Goal: Task Accomplishment & Management: Manage account settings

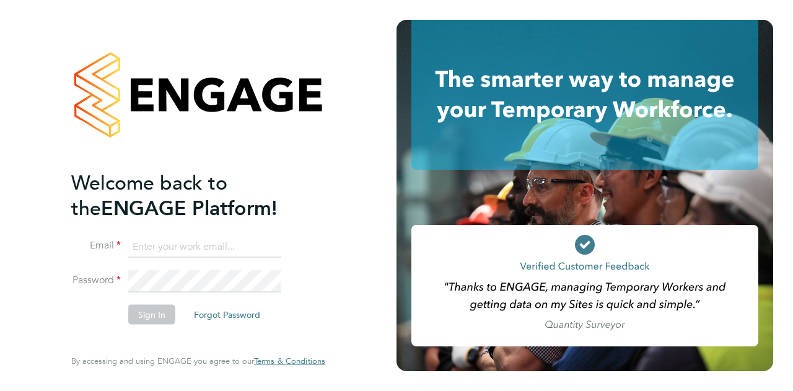
click at [193, 256] on input at bounding box center [204, 246] width 153 height 22
type input "[PERSON_NAME][EMAIL_ADDRESS][PERSON_NAME][PERSON_NAME][DOMAIN_NAME]"
click at [150, 309] on button "Sign In" at bounding box center [151, 314] width 47 height 20
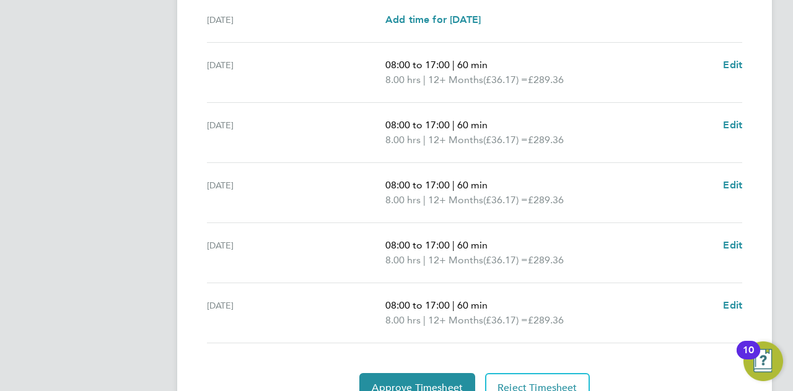
scroll to position [511, 0]
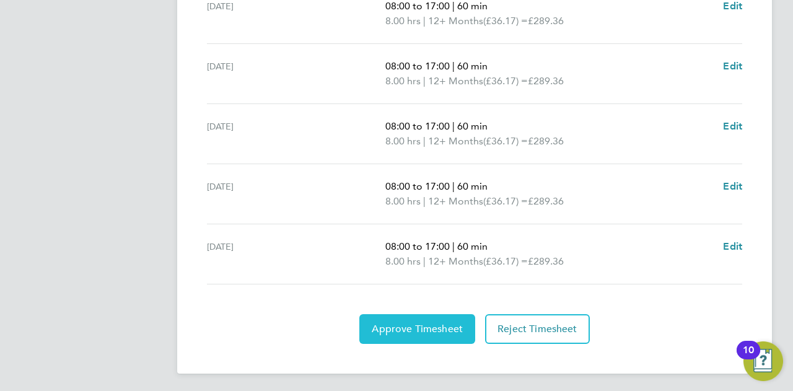
click at [416, 326] on span "Approve Timesheet" at bounding box center [417, 329] width 91 height 12
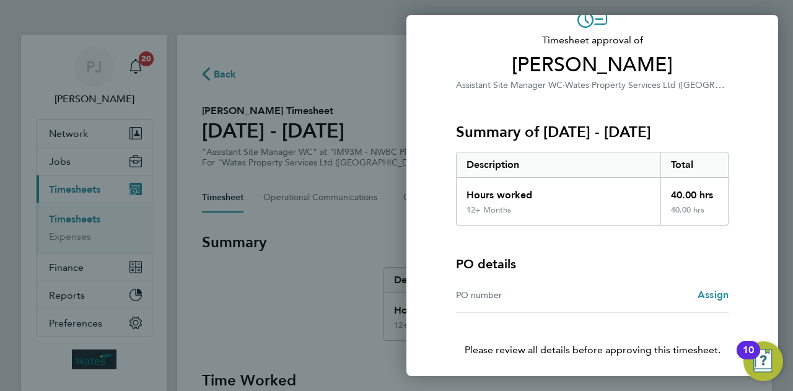
scroll to position [116, 0]
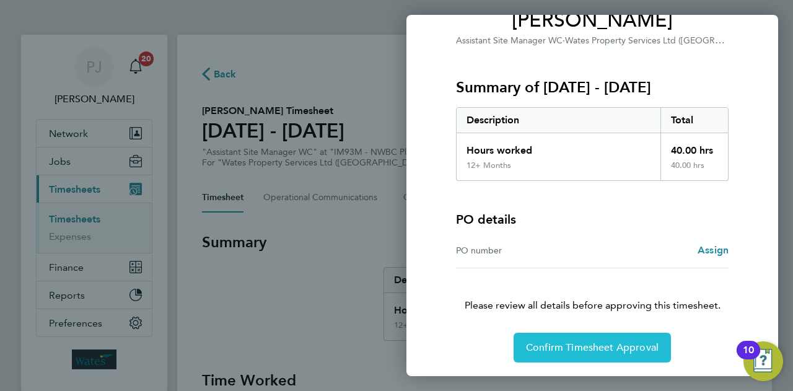
click at [603, 360] on button "Confirm Timesheet Approval" at bounding box center [591, 348] width 157 height 30
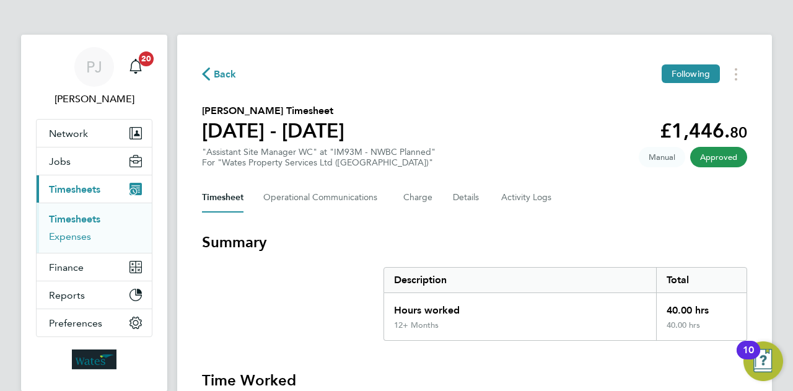
click at [85, 236] on link "Expenses" at bounding box center [70, 236] width 42 height 12
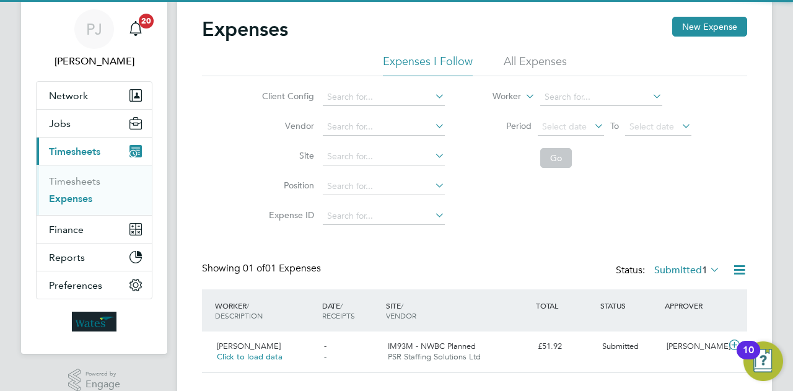
scroll to position [64, 0]
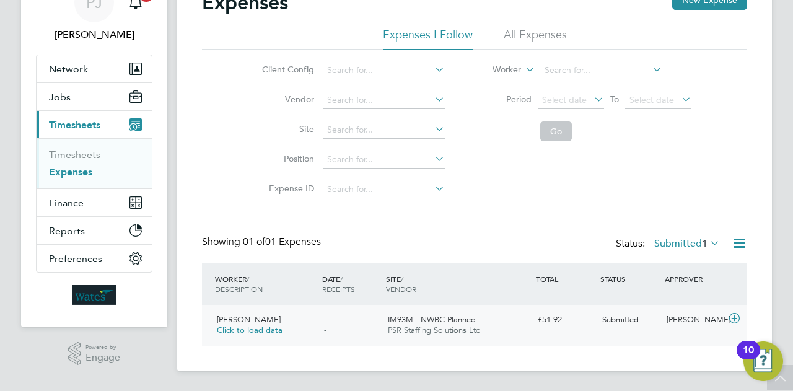
click at [437, 325] on span "PSR Staffing Solutions Ltd" at bounding box center [434, 329] width 93 height 11
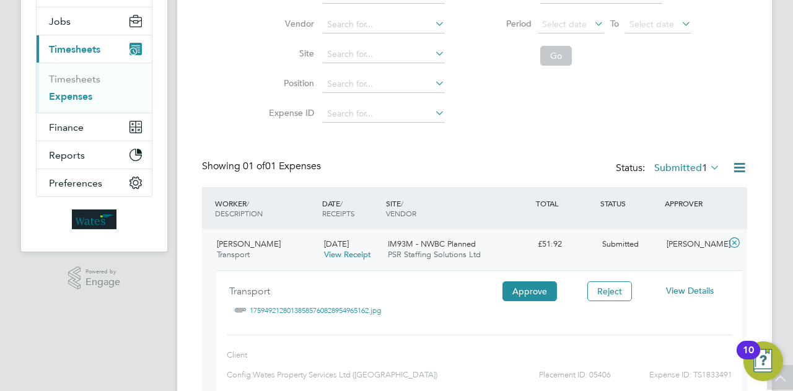
scroll to position [191, 0]
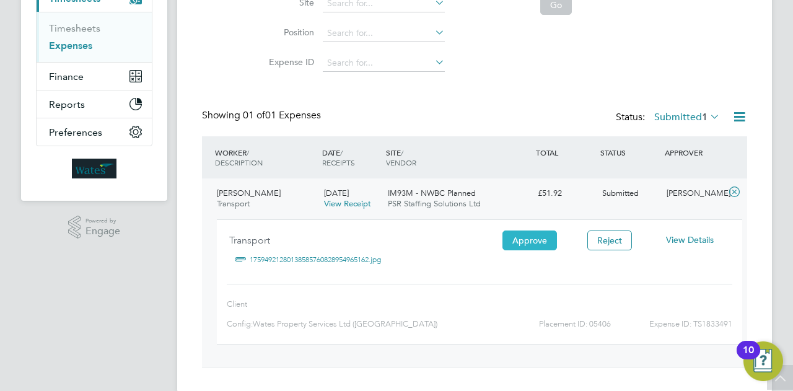
click at [538, 243] on button "Approve" at bounding box center [529, 240] width 54 height 20
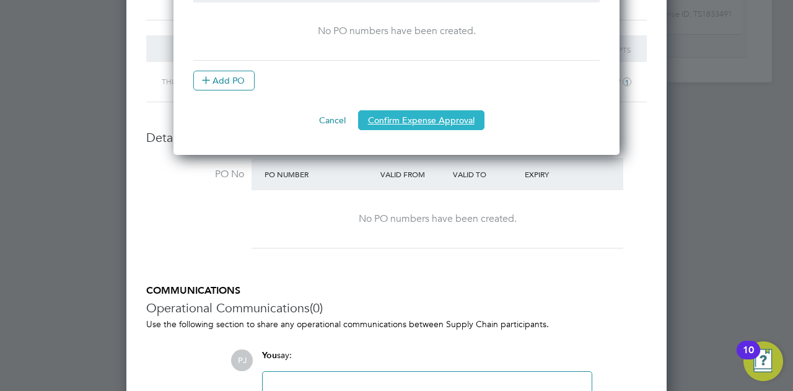
click at [433, 120] on button "Confirm Expense Approval" at bounding box center [421, 120] width 126 height 20
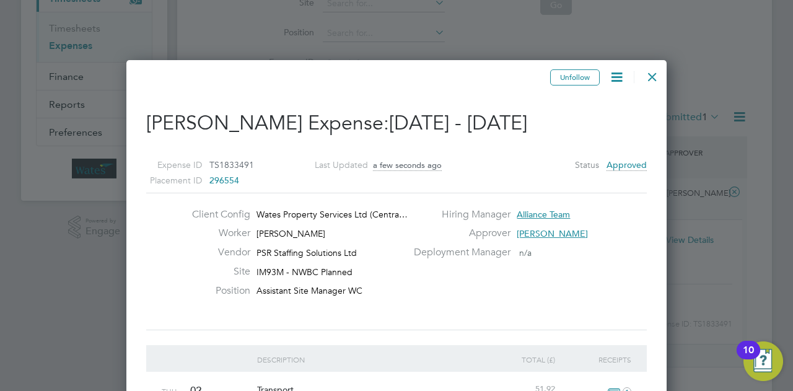
click at [655, 76] on div at bounding box center [652, 74] width 22 height 22
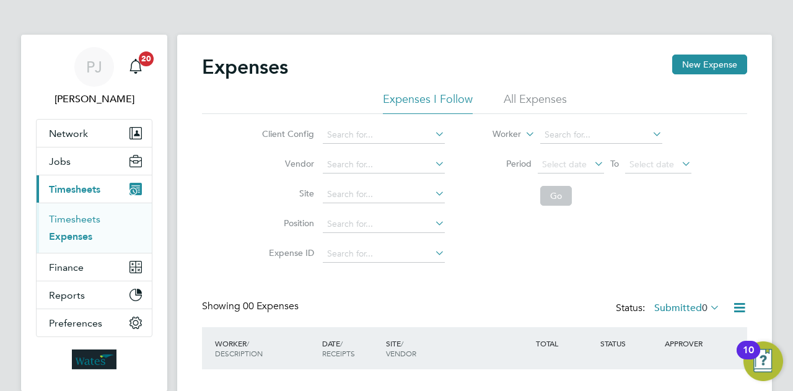
click at [79, 224] on link "Timesheets" at bounding box center [74, 219] width 51 height 12
